Goal: Navigation & Orientation: Find specific page/section

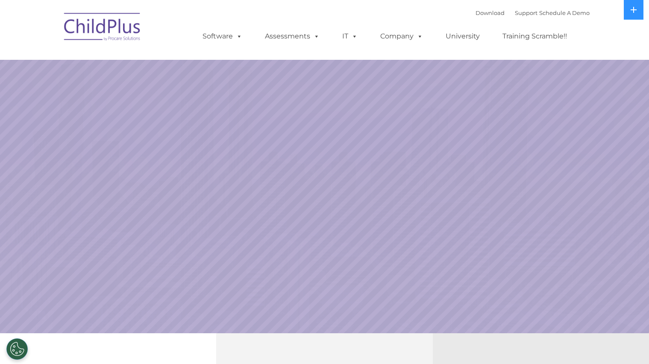
select select "MEDIUM"
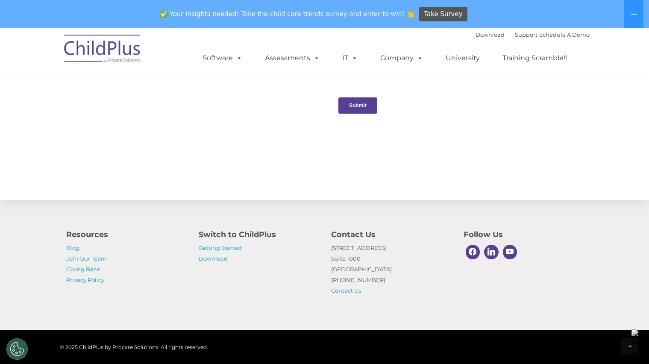
scroll to position [928, 0]
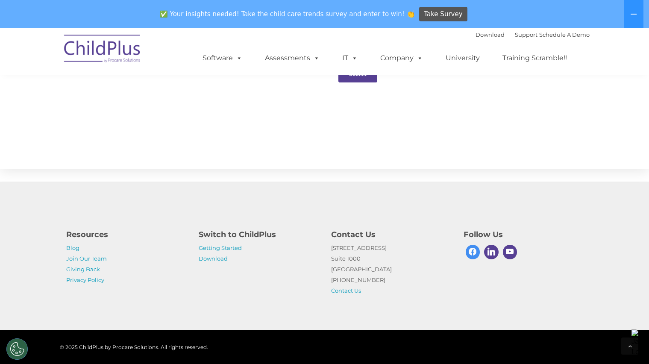
click at [472, 252] on span at bounding box center [473, 252] width 15 height 15
click at [492, 253] on span at bounding box center [491, 252] width 15 height 15
click at [513, 254] on span at bounding box center [510, 252] width 15 height 15
click at [71, 250] on link "Blog" at bounding box center [72, 248] width 13 height 7
